Goal: Task Accomplishment & Management: Manage account settings

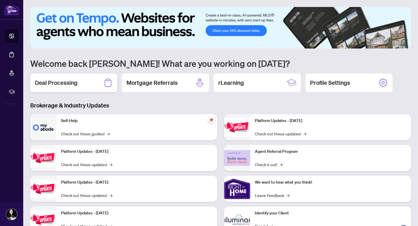
click at [63, 89] on div "Deal Processing" at bounding box center [73, 82] width 87 height 19
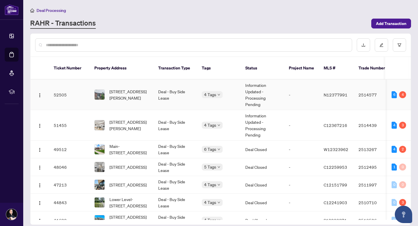
click at [126, 88] on span "[STREET_ADDRESS][PERSON_NAME]" at bounding box center [128, 94] width 39 height 13
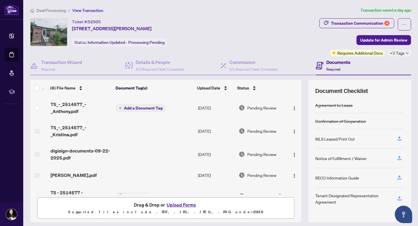
click at [65, 106] on span "TS_-_2514577_-_Anthony.pdf" at bounding box center [81, 108] width 61 height 14
drag, startPoint x: 72, startPoint y: 21, endPoint x: 102, endPoint y: 21, distance: 29.6
click at [102, 21] on div "Ticket #: 52505 [STREET_ADDRESS][PERSON_NAME]" at bounding box center [112, 25] width 80 height 14
copy div "Ticket #: 52505"
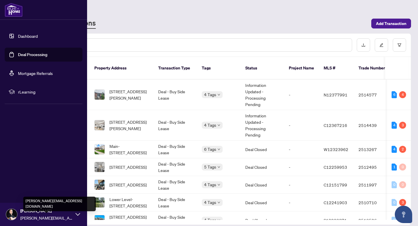
click at [40, 214] on div "[PERSON_NAME] [PERSON_NAME][EMAIL_ADDRESS][DOMAIN_NAME]" at bounding box center [46, 214] width 52 height 13
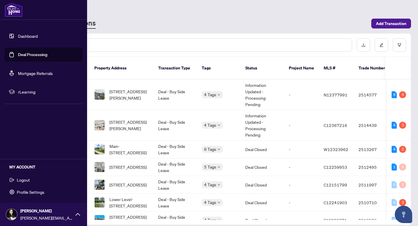
click at [24, 179] on span "Logout" at bounding box center [23, 179] width 13 height 9
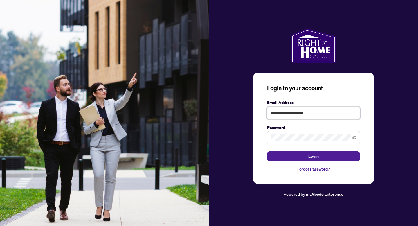
click at [278, 115] on input "**********" at bounding box center [313, 112] width 93 height 13
type input "**********"
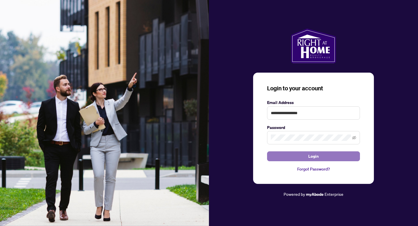
click at [297, 155] on button "Login" at bounding box center [313, 156] width 93 height 10
